Goal: Find specific page/section: Find specific page/section

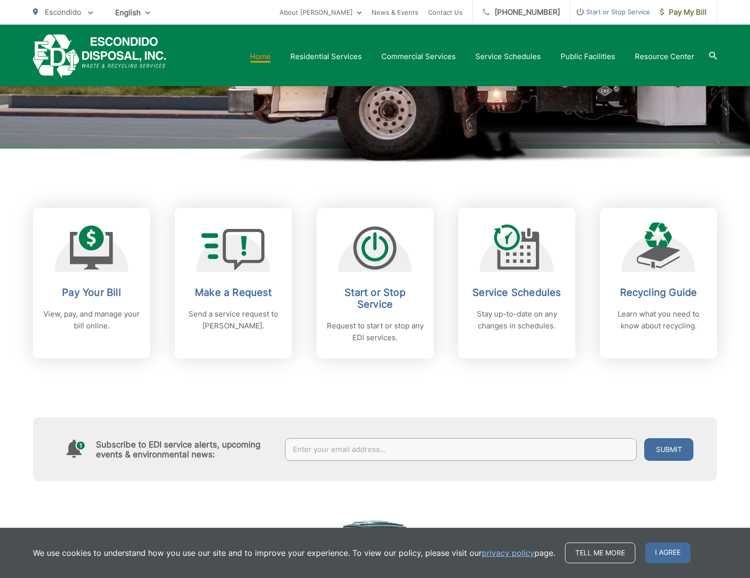
scroll to position [75, 0]
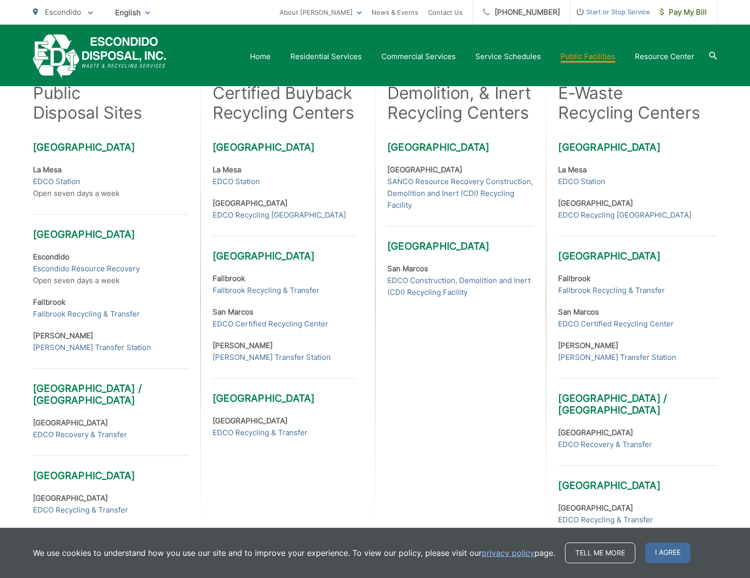
scroll to position [286, 0]
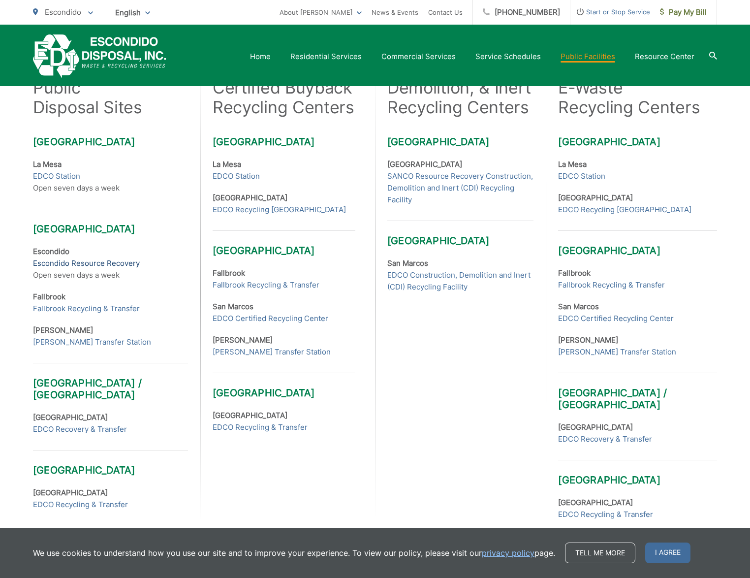
click at [81, 263] on link "Escondido Resource Recovery" at bounding box center [86, 263] width 107 height 12
